Goal: Navigation & Orientation: Find specific page/section

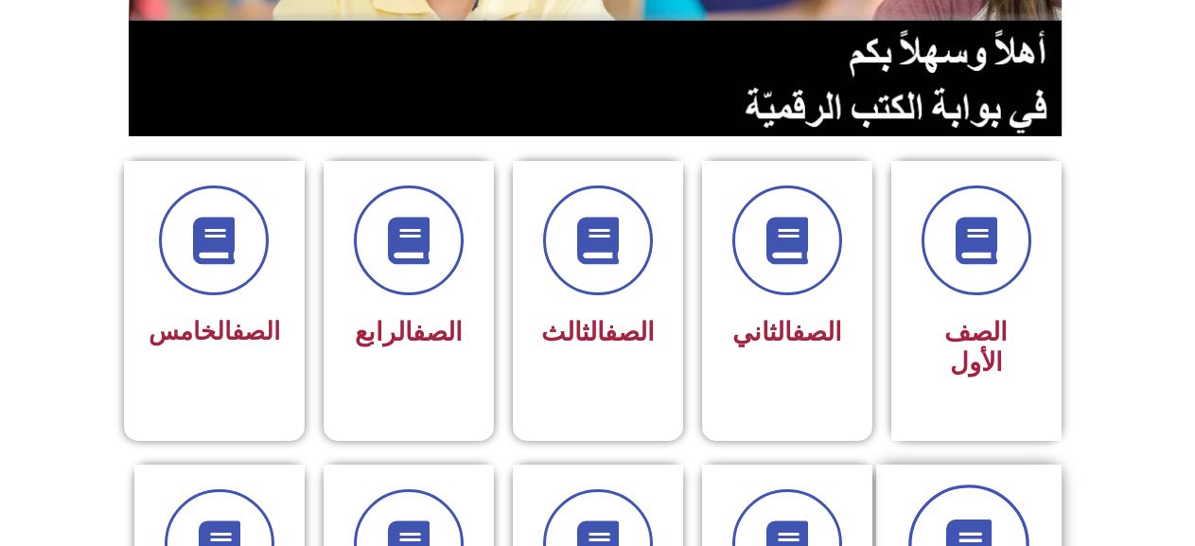
scroll to position [473, 0]
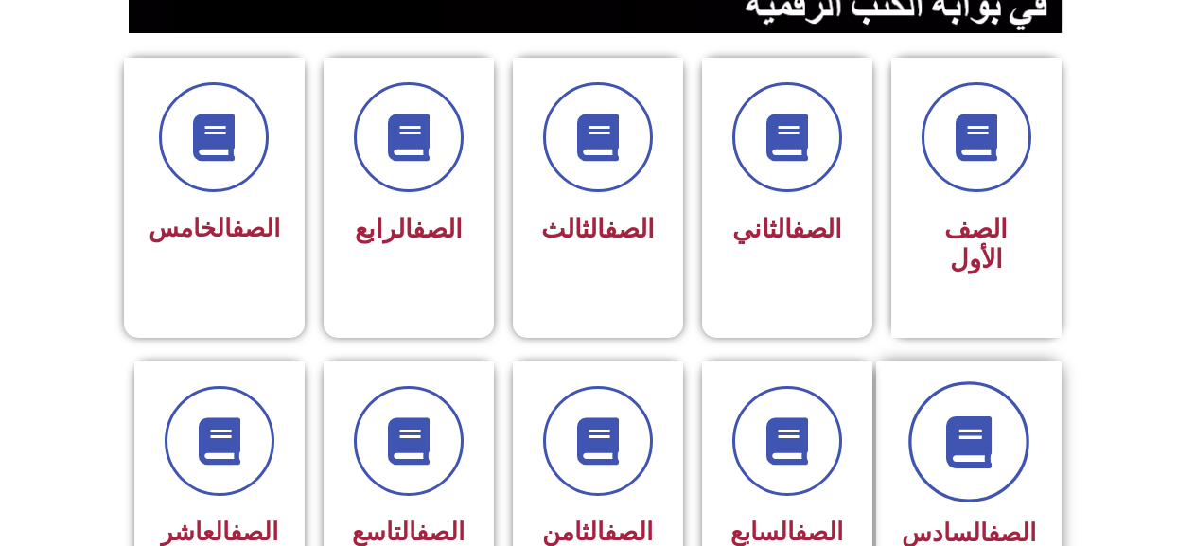
click at [954, 420] on icon at bounding box center [968, 441] width 52 height 52
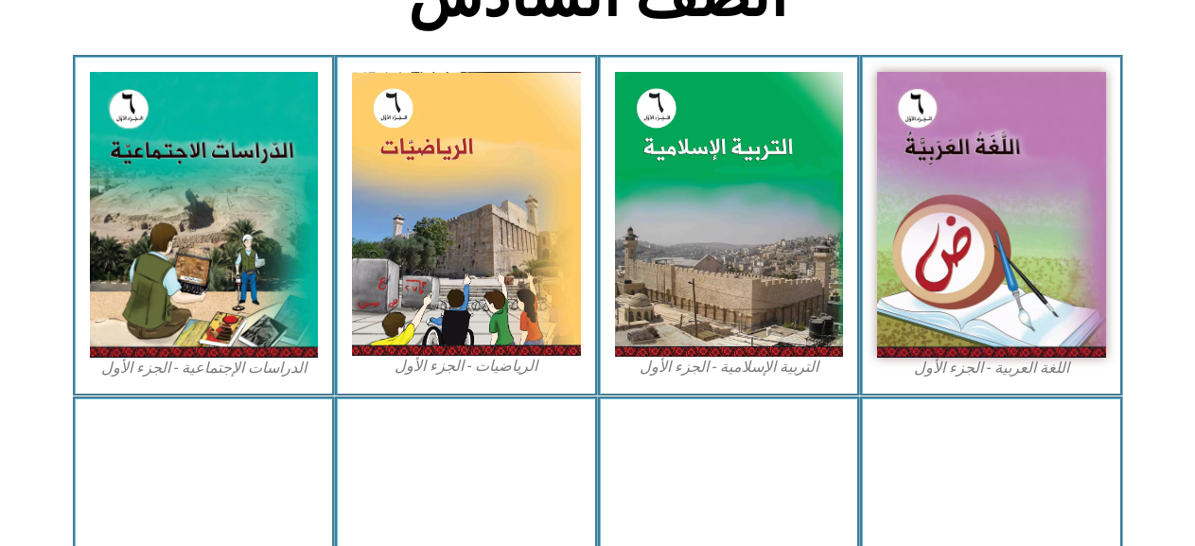
scroll to position [568, 0]
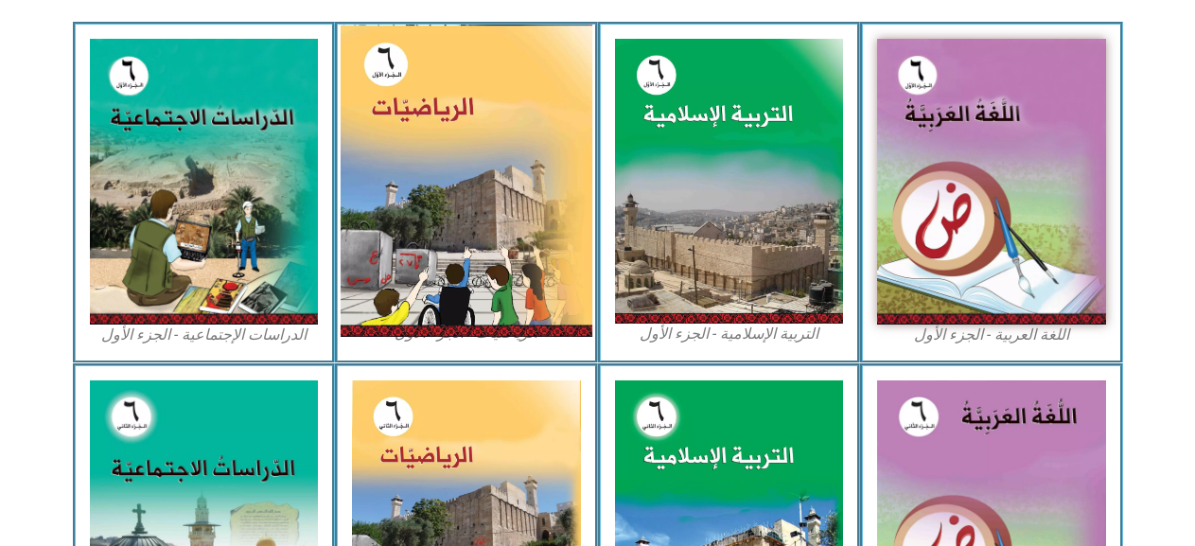
click at [470, 226] on img at bounding box center [467, 181] width 252 height 312
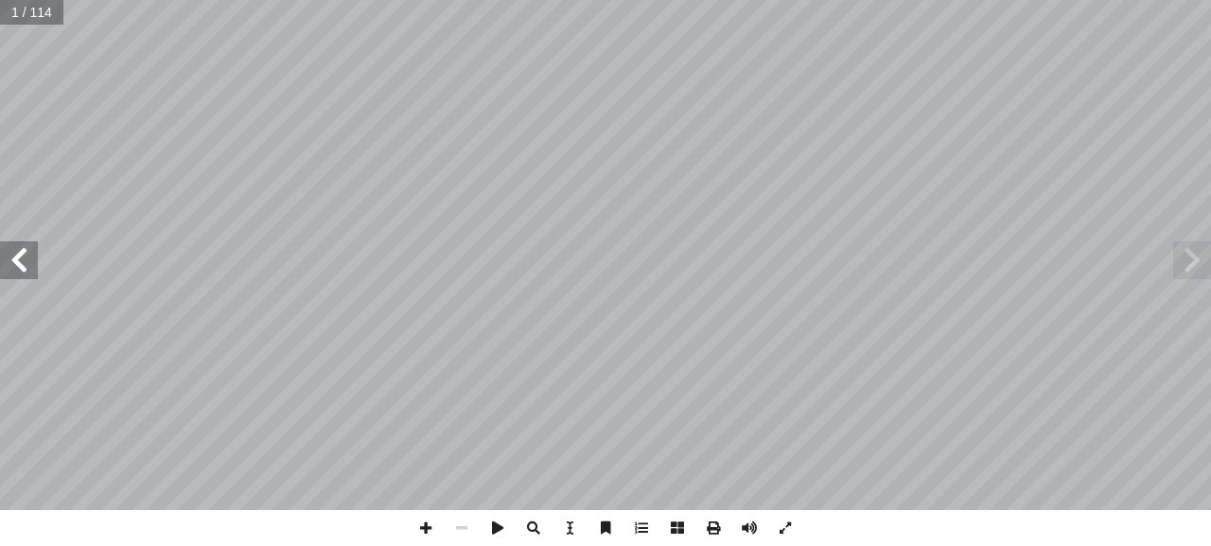
click at [19, 255] on span at bounding box center [19, 260] width 38 height 38
click at [20, 254] on span at bounding box center [19, 260] width 38 height 38
click at [28, 268] on span at bounding box center [19, 260] width 38 height 38
click at [429, 528] on span at bounding box center [426, 528] width 36 height 36
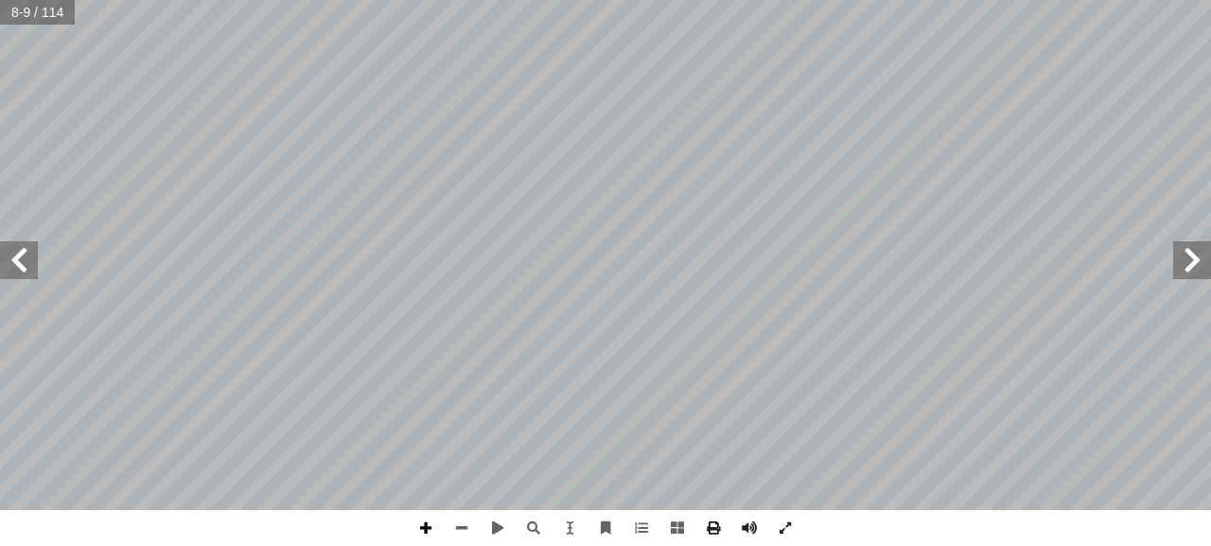
click at [422, 527] on span at bounding box center [426, 528] width 36 height 36
click at [469, 523] on span at bounding box center [462, 528] width 36 height 36
click at [431, 530] on span at bounding box center [426, 528] width 36 height 36
click at [465, 523] on span at bounding box center [462, 528] width 36 height 36
click at [429, 528] on span at bounding box center [426, 528] width 36 height 36
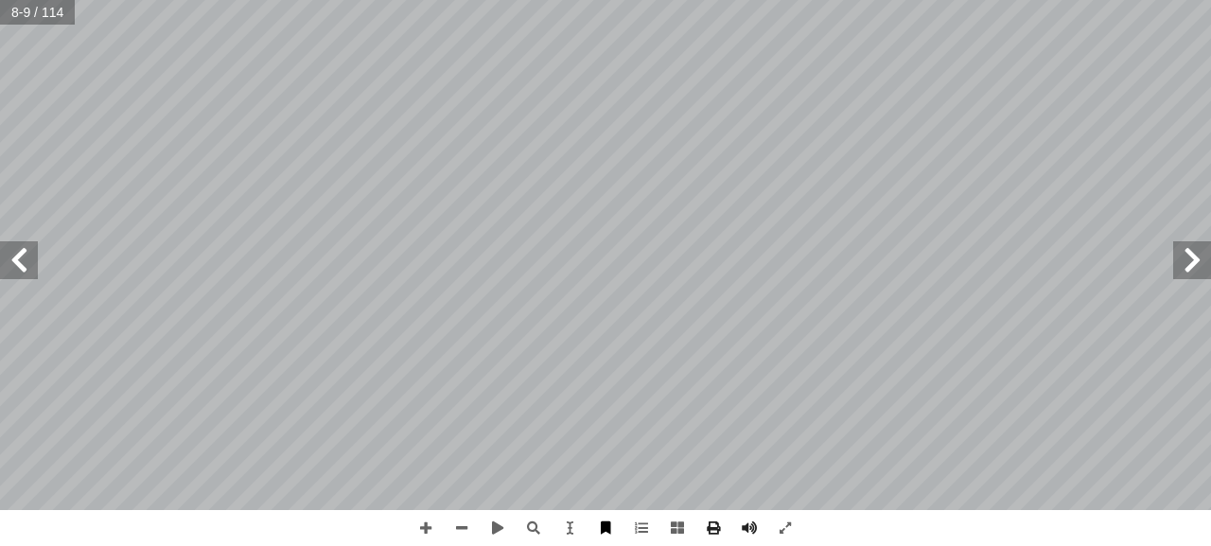
click at [610, 172] on html "الصفحة الرئيسية الصف الأول الصف الثاني الصف الثالث الصف الرابع الصف الخامس الصف…" at bounding box center [605, 86] width 1211 height 172
